Goal: Task Accomplishment & Management: Manage account settings

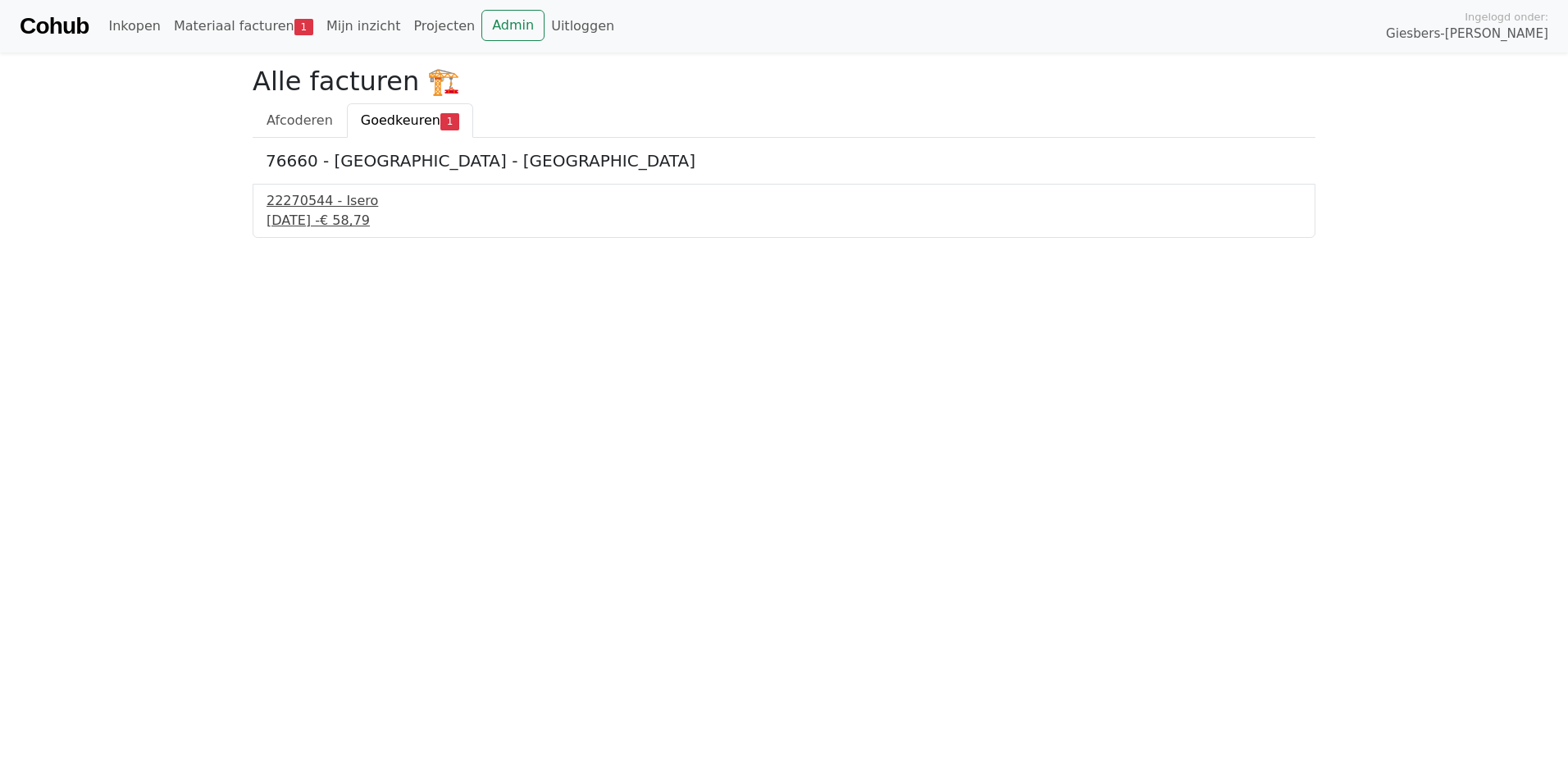
click at [317, 216] on div "25 september 2025 - € 58,79" at bounding box center [784, 221] width 1035 height 20
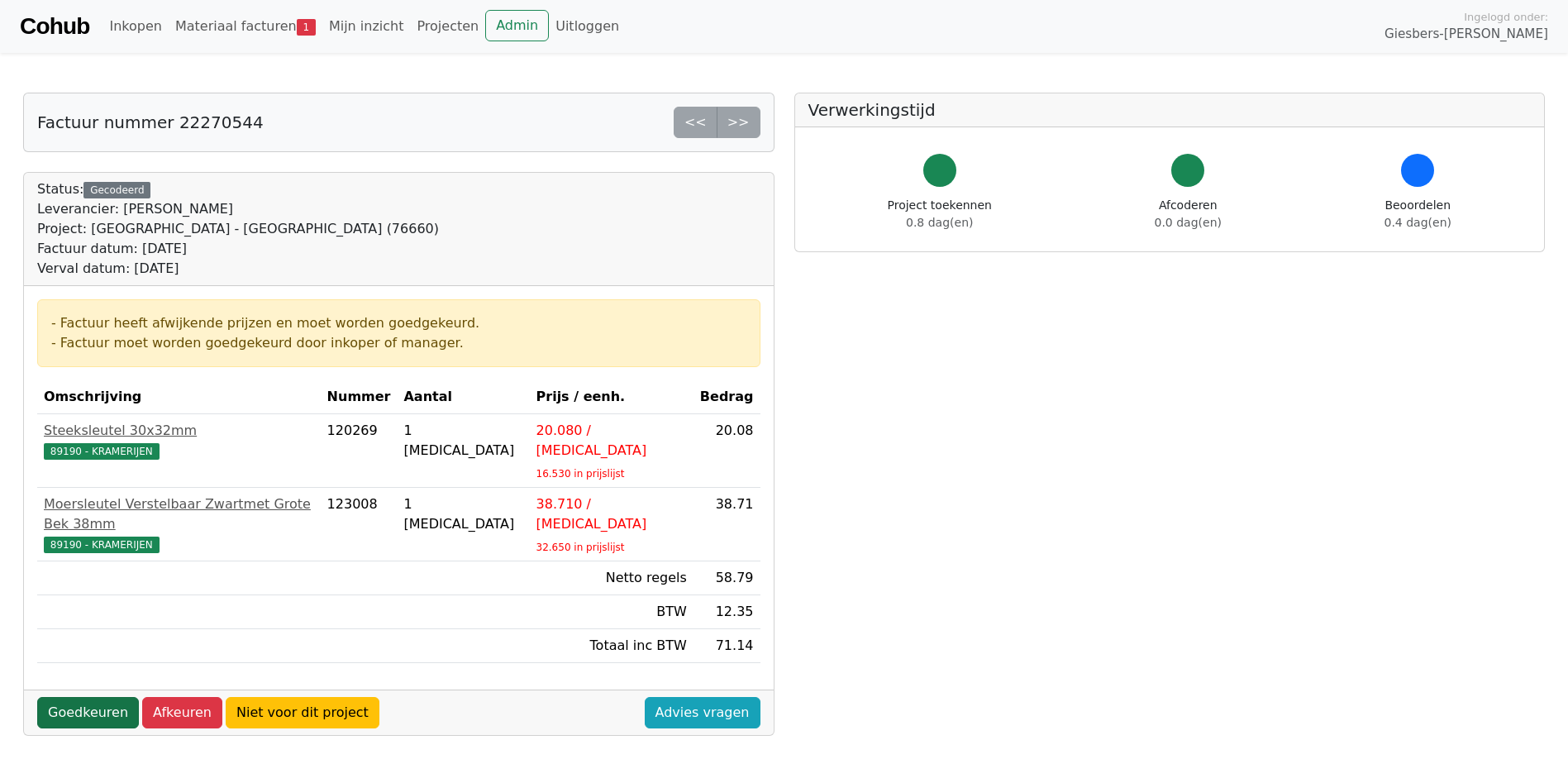
click at [65, 697] on link "Goedkeuren" at bounding box center [87, 712] width 101 height 31
